Goal: Task Accomplishment & Management: Manage account settings

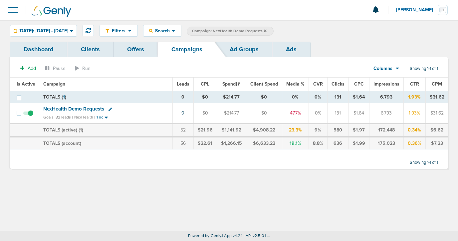
click at [267, 30] on icon at bounding box center [265, 30] width 3 height 3
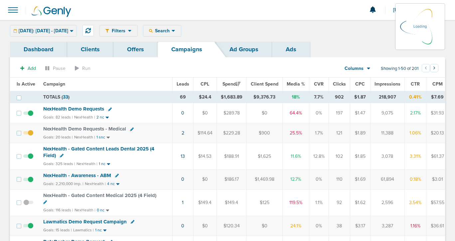
click at [51, 33] on div "[DATE]: [DATE] - [DATE] [DATE] [DATE] Last 7 Days Last 14 Days This Month Last …" at bounding box center [43, 31] width 67 height 12
click at [51, 28] on div "[DATE]: [DATE] - [DATE] [DATE] [DATE] Last 7 Days Last 14 Days This Month Last …" at bounding box center [43, 31] width 67 height 12
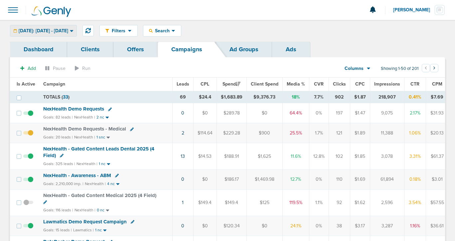
click at [68, 32] on span "[DATE]: [DATE] - [DATE]" at bounding box center [44, 31] width 50 height 5
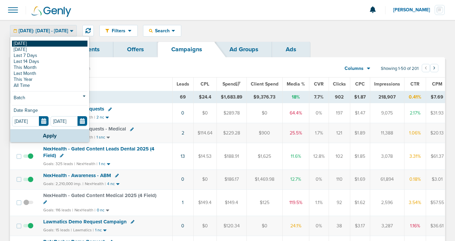
click at [66, 43] on link "[DATE]" at bounding box center [50, 44] width 76 height 6
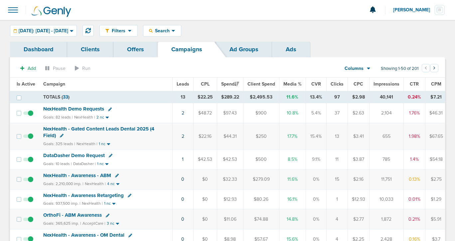
click at [68, 110] on span "NexHealth Demo Requests" at bounding box center [73, 109] width 61 height 6
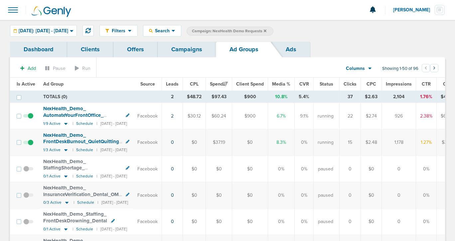
click at [30, 146] on span at bounding box center [28, 146] width 10 height 0
click at [28, 144] on input "checkbox" at bounding box center [28, 144] width 0 height 0
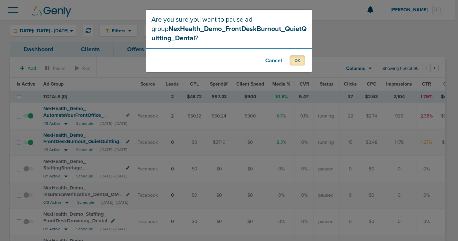
click at [299, 58] on button "OK" at bounding box center [298, 60] width 16 height 10
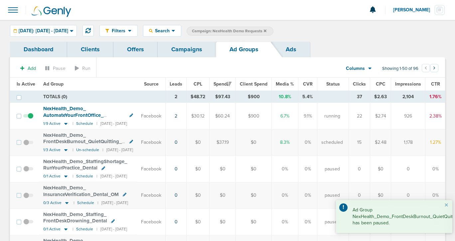
click at [172, 54] on link "Campaigns" at bounding box center [187, 50] width 58 height 16
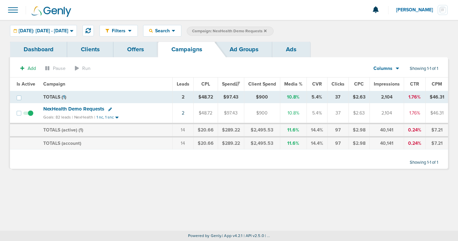
click at [267, 30] on icon at bounding box center [265, 30] width 3 height 3
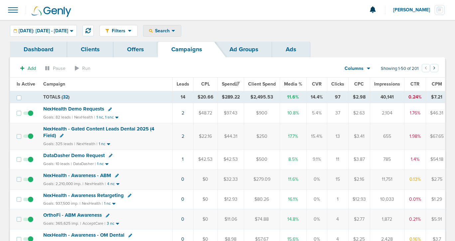
click at [172, 33] on span "Search" at bounding box center [162, 31] width 19 height 6
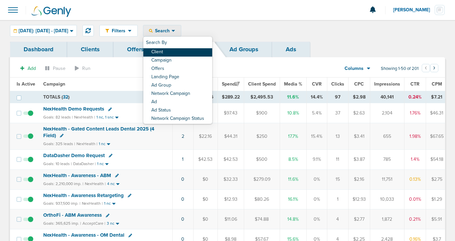
click at [177, 51] on link "Client" at bounding box center [177, 52] width 69 height 8
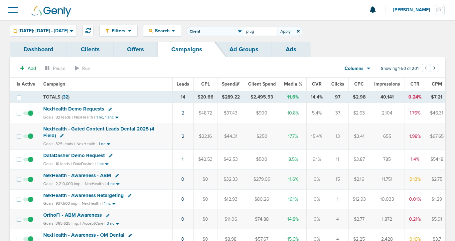
type input "plug"
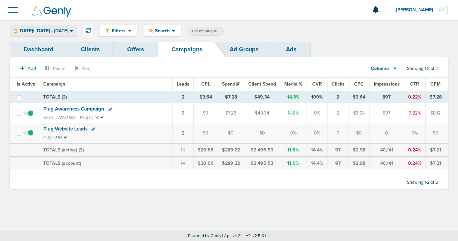
click at [45, 31] on span "[DATE]: [DATE] - [DATE]" at bounding box center [44, 31] width 50 height 5
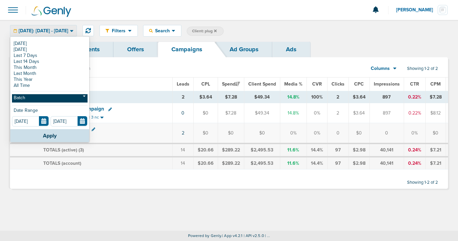
click at [41, 97] on link "Batch" at bounding box center [50, 98] width 76 height 8
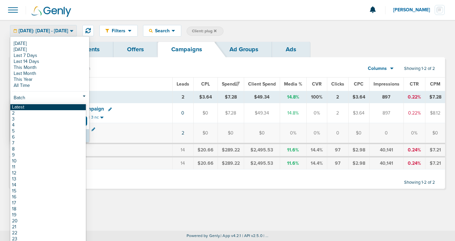
click at [42, 106] on link "Latest" at bounding box center [48, 107] width 76 height 6
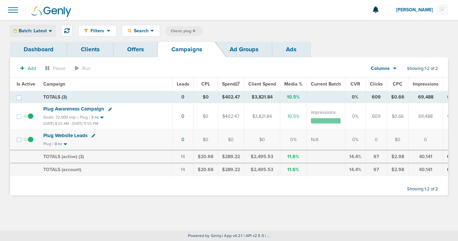
click at [37, 34] on div "Batch: Latest" at bounding box center [32, 30] width 45 height 11
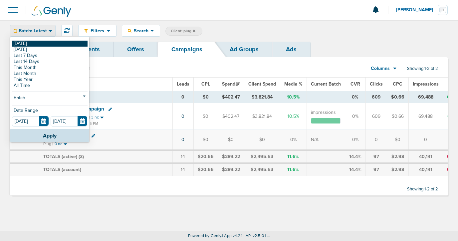
click at [37, 42] on link "[DATE]" at bounding box center [50, 44] width 76 height 6
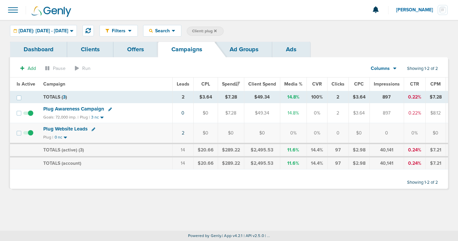
click at [100, 117] on icon at bounding box center [101, 118] width 3 height 2
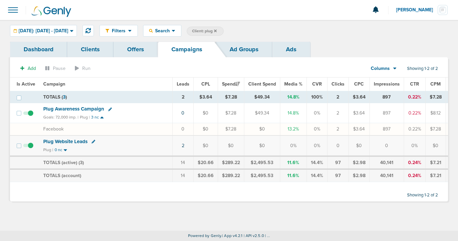
click at [100, 117] on icon at bounding box center [101, 117] width 3 height 2
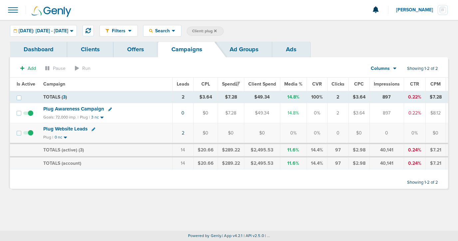
click at [90, 109] on span "Plug Awareness Campaign" at bounding box center [73, 109] width 61 height 6
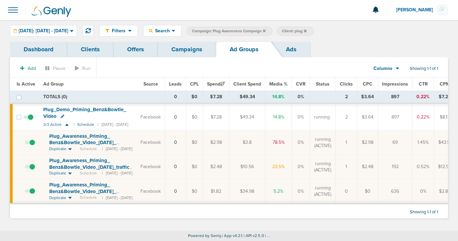
click at [192, 48] on link "Campaigns" at bounding box center [187, 50] width 58 height 16
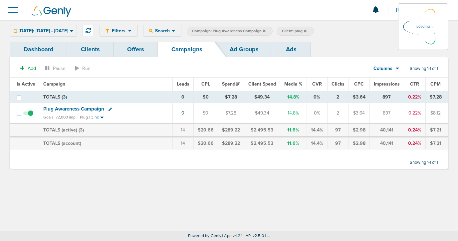
click at [266, 32] on icon at bounding box center [264, 31] width 3 height 4
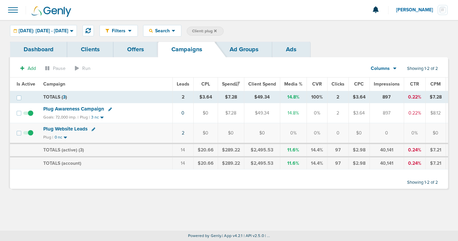
click at [217, 30] on icon at bounding box center [215, 31] width 3 height 4
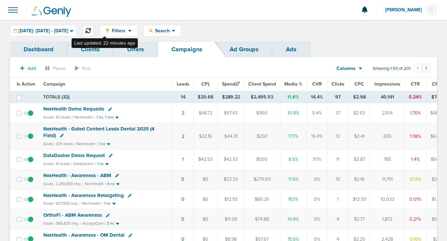
click at [91, 29] on icon at bounding box center [88, 30] width 5 height 5
click at [109, 107] on icon at bounding box center [110, 109] width 4 height 4
select select
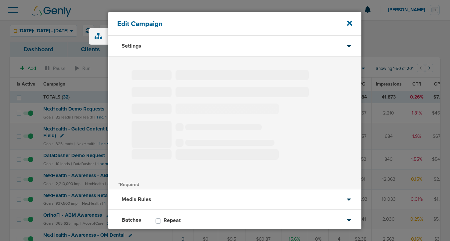
type input "NexHealth Demo Requests"
select select "Leads"
radio input "true"
select select "readWrite"
select select "1"
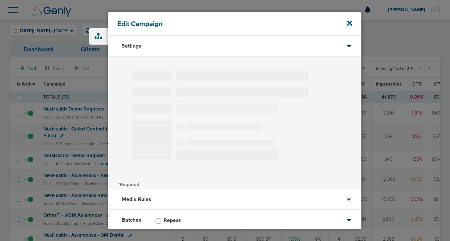
select select "2"
select select "3"
select select "4"
select select "6"
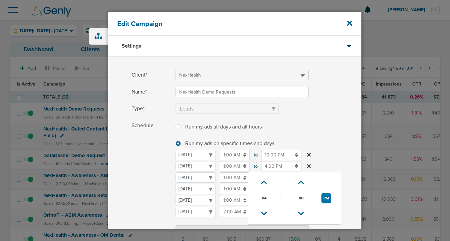
click at [269, 166] on input "4:00 PM" at bounding box center [281, 166] width 40 height 10
click at [265, 180] on icon at bounding box center [264, 182] width 6 height 4
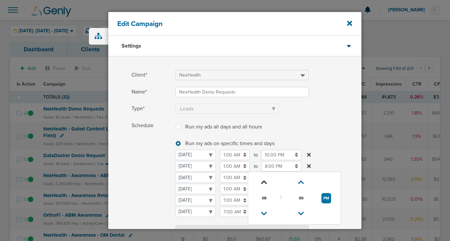
click at [265, 180] on icon at bounding box center [264, 182] width 6 height 4
click at [262, 212] on icon at bounding box center [264, 214] width 6 height 4
type input "9:00 PM"
click at [130, 159] on div "Schedule Run my ads all days and all hours Run my ads all days and all hours Ru…" at bounding box center [234, 178] width 253 height 116
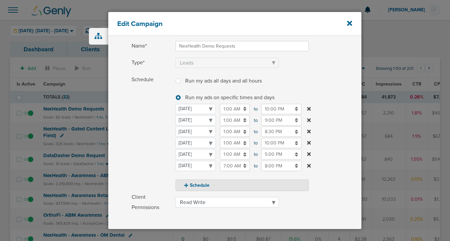
scroll to position [139, 0]
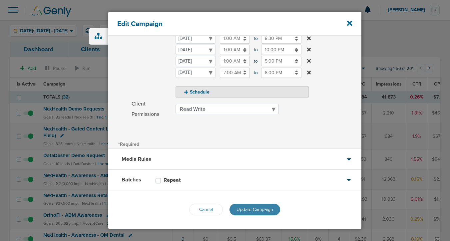
click at [239, 211] on span "Update Campaign" at bounding box center [254, 210] width 37 height 6
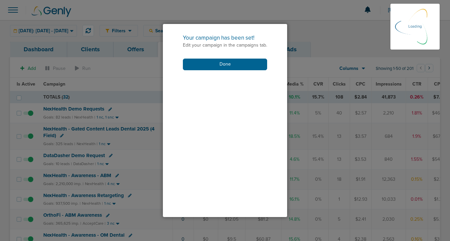
scroll to position [118, 0]
click at [217, 64] on button "Done" at bounding box center [225, 65] width 84 height 12
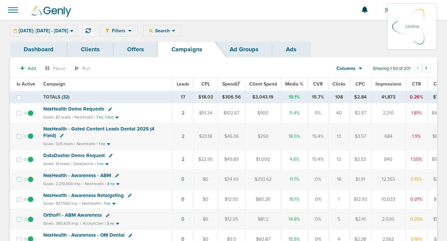
click at [58, 28] on div "[DATE]: [DATE] - [DATE] [DATE] [DATE] Last 7 Days Last 14 Days This Month Last …" at bounding box center [43, 31] width 67 height 12
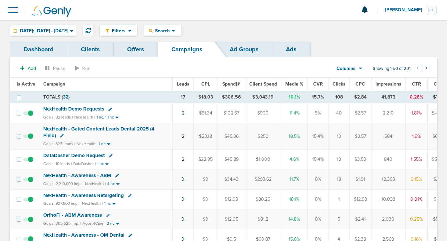
click at [61, 31] on span "[DATE]: [DATE] - [DATE]" at bounding box center [44, 31] width 50 height 5
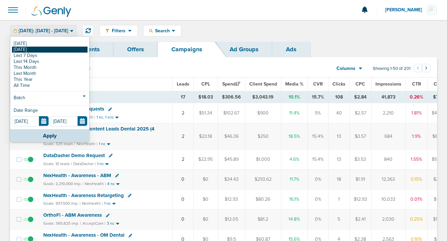
click at [61, 49] on link "[DATE]" at bounding box center [50, 50] width 76 height 6
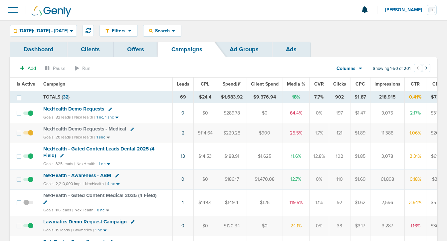
click at [179, 155] on td "13" at bounding box center [182, 156] width 21 height 26
click at [182, 156] on link "13" at bounding box center [183, 156] width 4 height 6
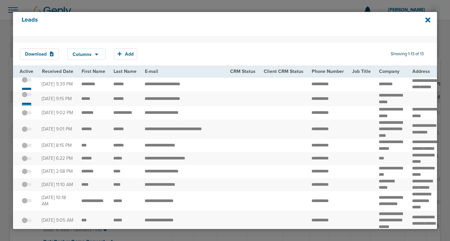
click at [27, 106] on small "*******" at bounding box center [27, 103] width 14 height 5
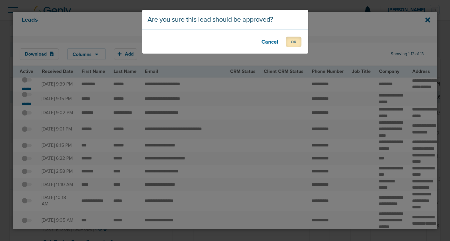
click at [294, 43] on button "OK" at bounding box center [294, 42] width 16 height 10
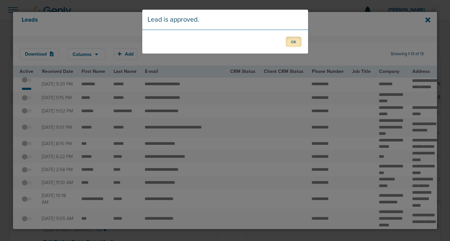
click at [292, 41] on button "OK" at bounding box center [294, 42] width 16 height 10
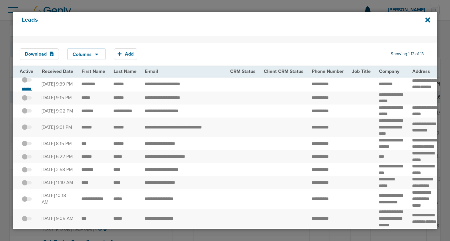
click at [28, 91] on small "*******" at bounding box center [27, 88] width 14 height 5
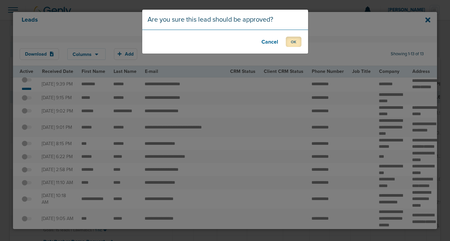
click at [295, 43] on button "OK" at bounding box center [294, 42] width 16 height 10
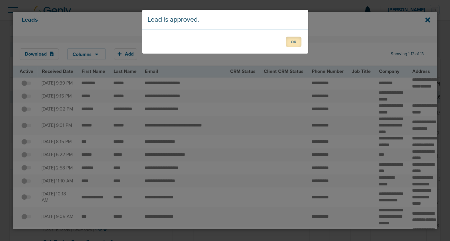
click at [293, 41] on button "OK" at bounding box center [294, 42] width 16 height 10
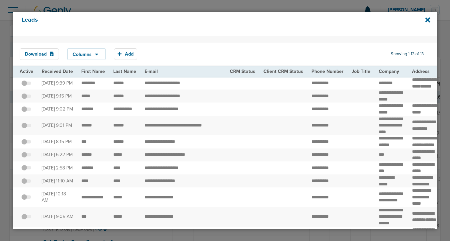
click at [433, 21] on div "Leads" at bounding box center [225, 24] width 424 height 24
click at [427, 21] on icon at bounding box center [427, 20] width 5 height 5
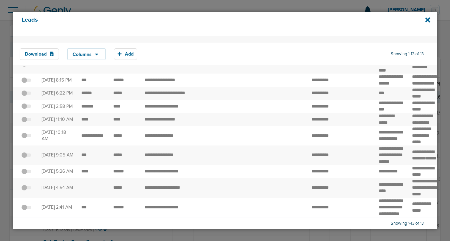
scroll to position [150, 0]
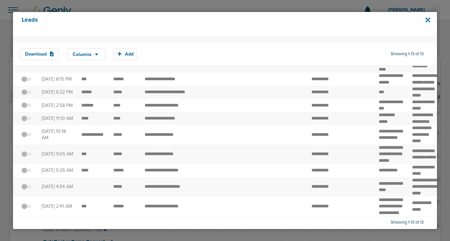
click at [426, 20] on icon at bounding box center [427, 19] width 5 height 7
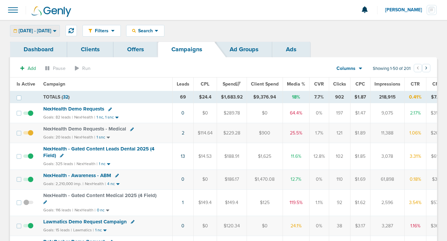
click at [44, 29] on span "[DATE] - [DATE]" at bounding box center [35, 31] width 33 height 5
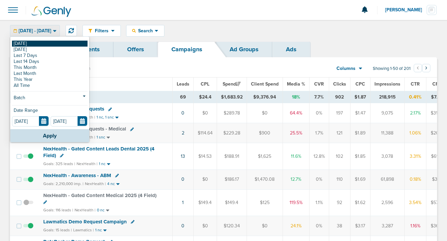
click at [44, 44] on link "[DATE]" at bounding box center [50, 44] width 76 height 6
